Goal: Navigation & Orientation: Find specific page/section

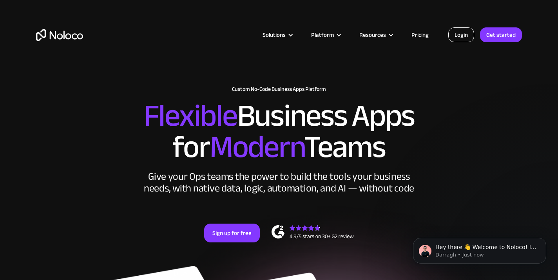
click at [470, 31] on link "Login" at bounding box center [461, 34] width 26 height 15
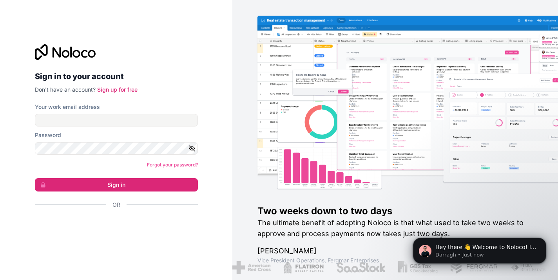
click at [99, 223] on div "Sign in with Google. Opens in new tab" at bounding box center [113, 225] width 157 height 17
drag, startPoint x: 99, startPoint y: 223, endPoint x: 273, endPoint y: 182, distance: 178.6
click at [273, 182] on div "Sign in to your account Don't have an account? Sign up for free Your work email…" at bounding box center [279, 140] width 558 height 280
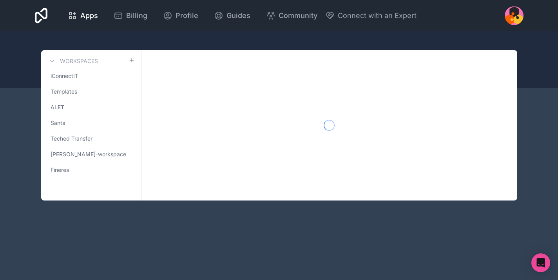
drag, startPoint x: 419, startPoint y: 203, endPoint x: 561, endPoint y: 220, distance: 143.3
click at [557, 220] on html "Apps Billing Profile Guides Community Connect with an Expert Billing Profile Gu…" at bounding box center [279, 140] width 558 height 280
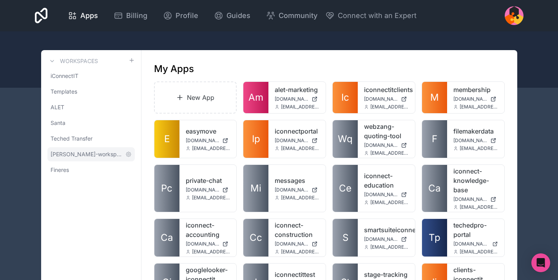
click at [65, 154] on span "[PERSON_NAME]-workspace" at bounding box center [87, 154] width 72 height 8
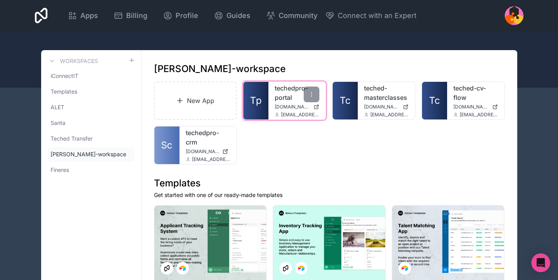
click at [287, 107] on span "[DOMAIN_NAME]" at bounding box center [293, 107] width 36 height 6
click at [313, 94] on icon at bounding box center [311, 94] width 6 height 6
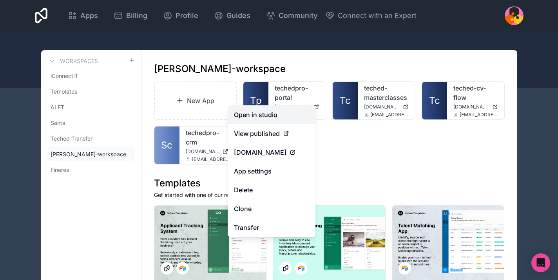
click at [280, 113] on link "Open in studio" at bounding box center [272, 114] width 88 height 19
